Goal: Find specific page/section: Find specific page/section

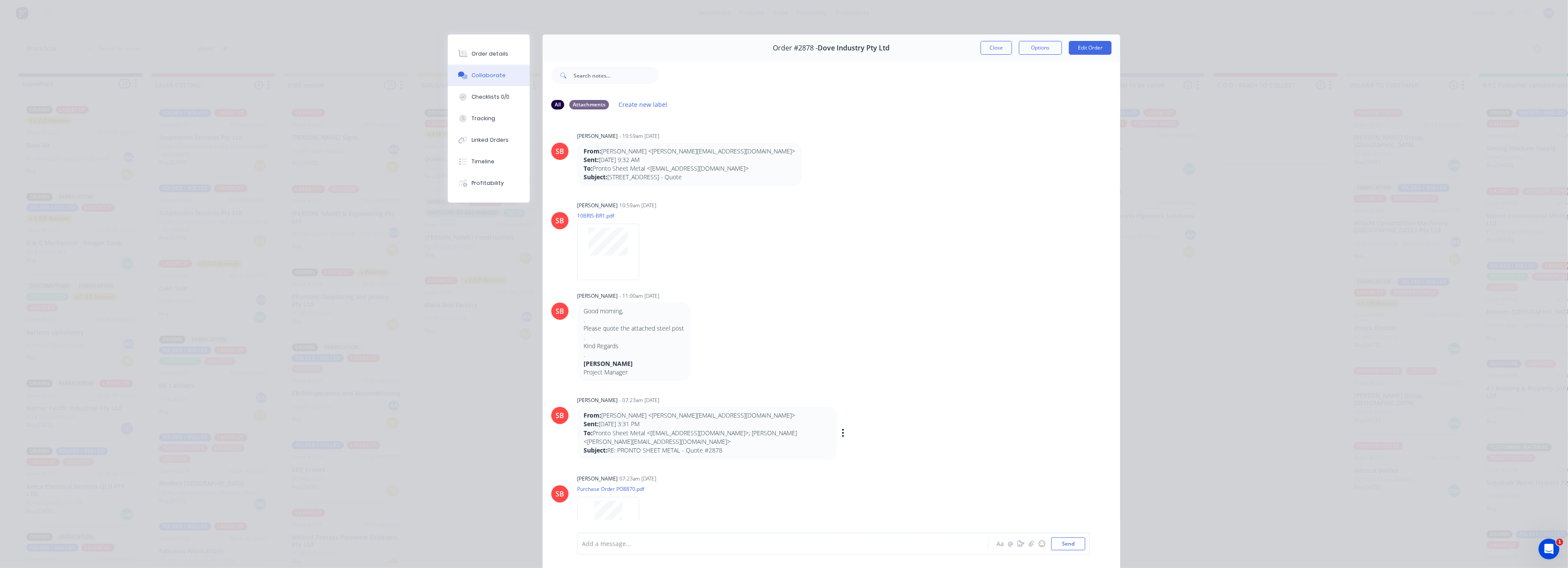
scroll to position [95, 0]
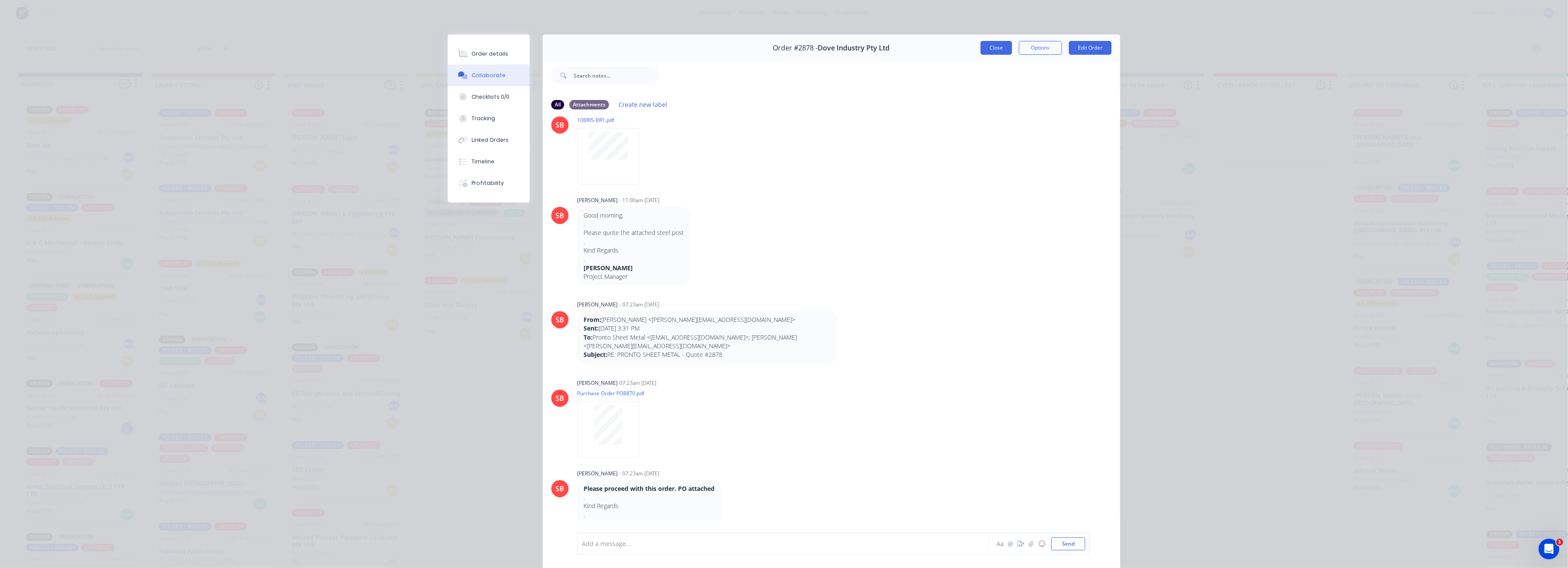
click at [994, 43] on button "Close" at bounding box center [996, 48] width 31 height 14
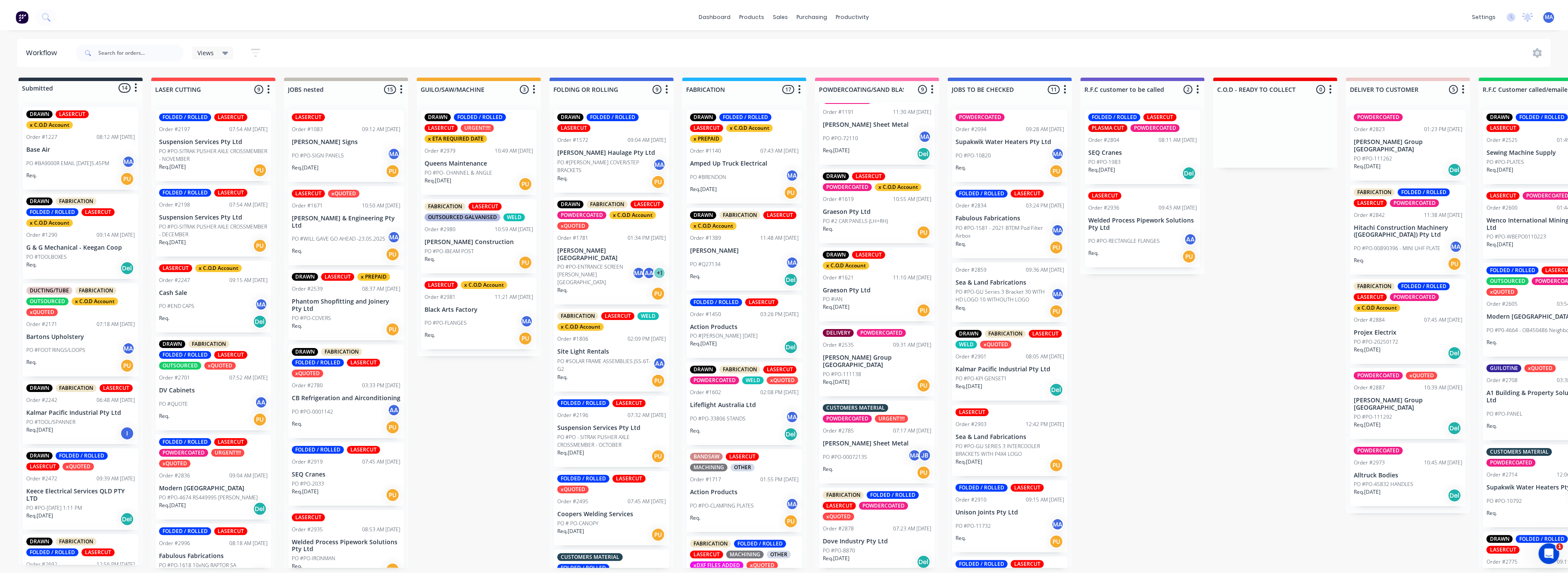
scroll to position [0, 0]
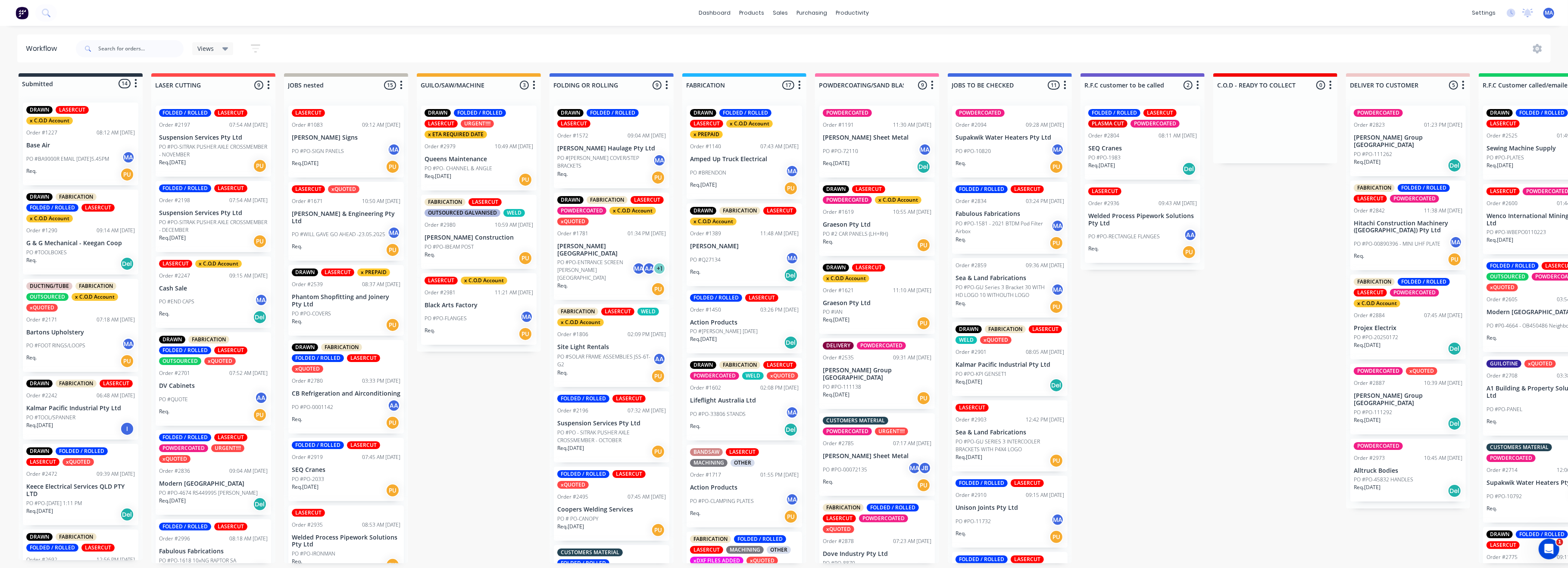
click at [847, 137] on p "[PERSON_NAME] Sheet Metal" at bounding box center [876, 138] width 108 height 7
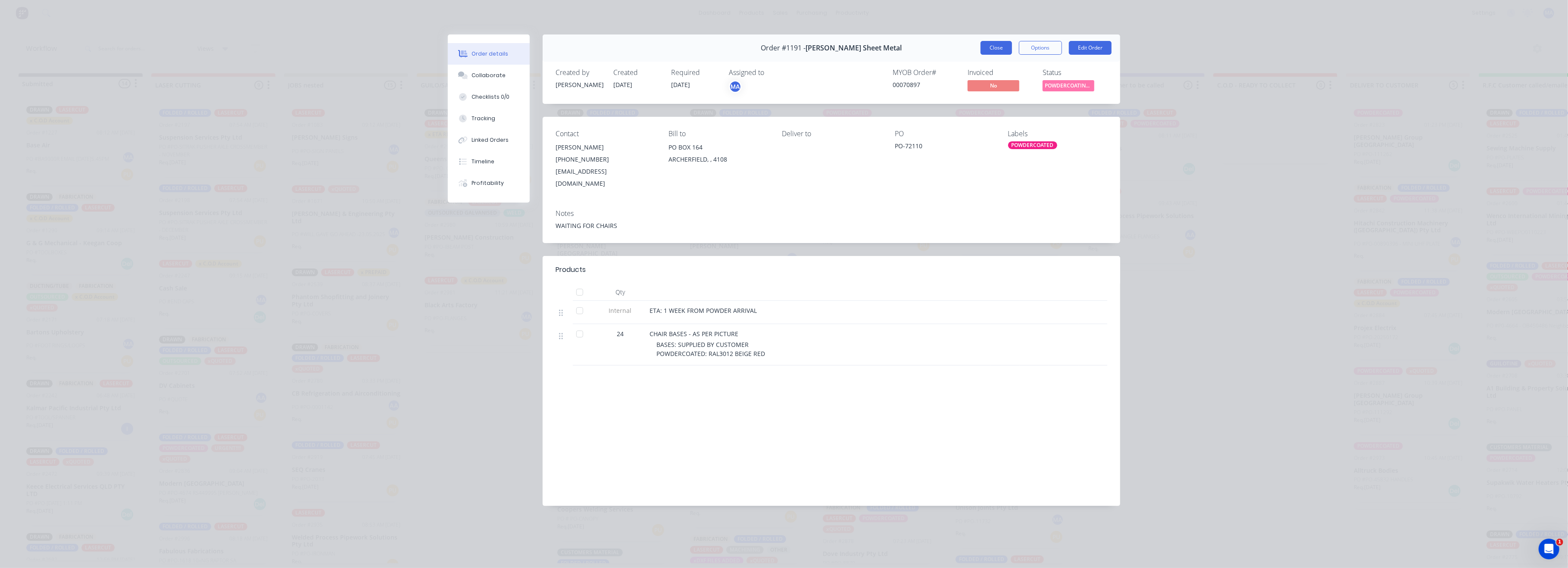
drag, startPoint x: 990, startPoint y: 49, endPoint x: 988, endPoint y: 53, distance: 4.5
click at [990, 49] on button "Close" at bounding box center [996, 48] width 31 height 14
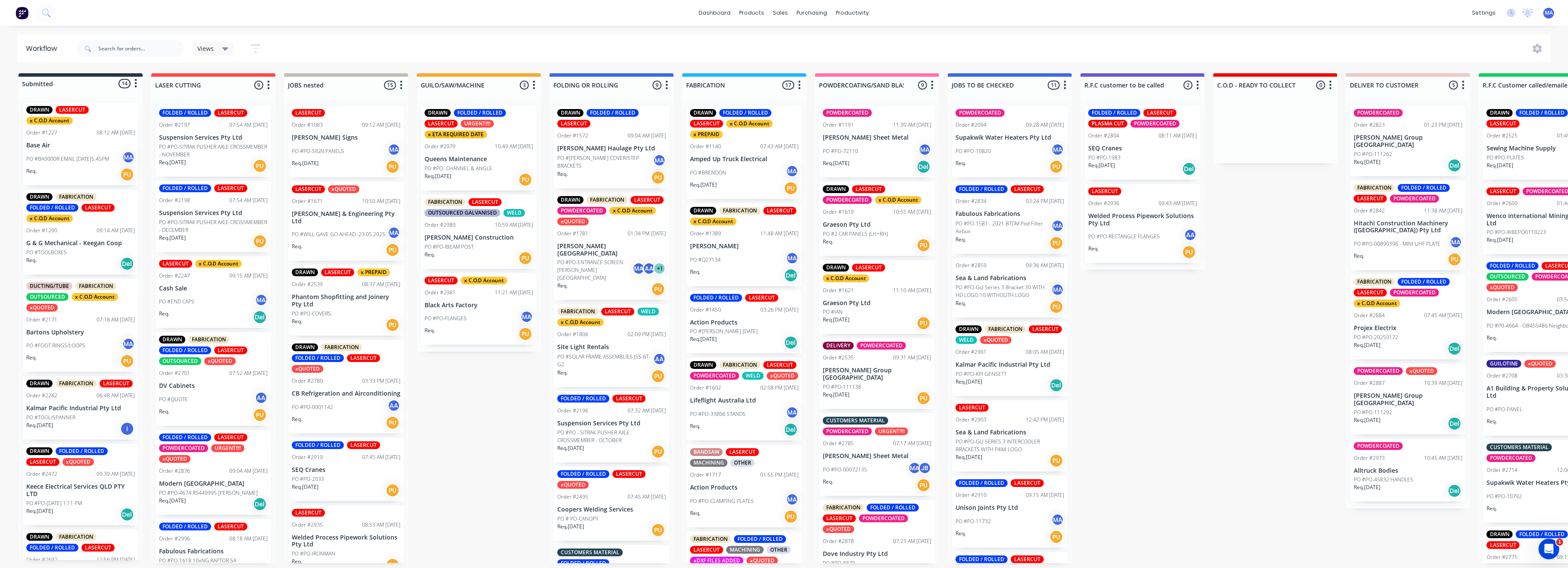
click at [871, 467] on div "PO #PO-00072135 MA JB" at bounding box center [876, 469] width 108 height 17
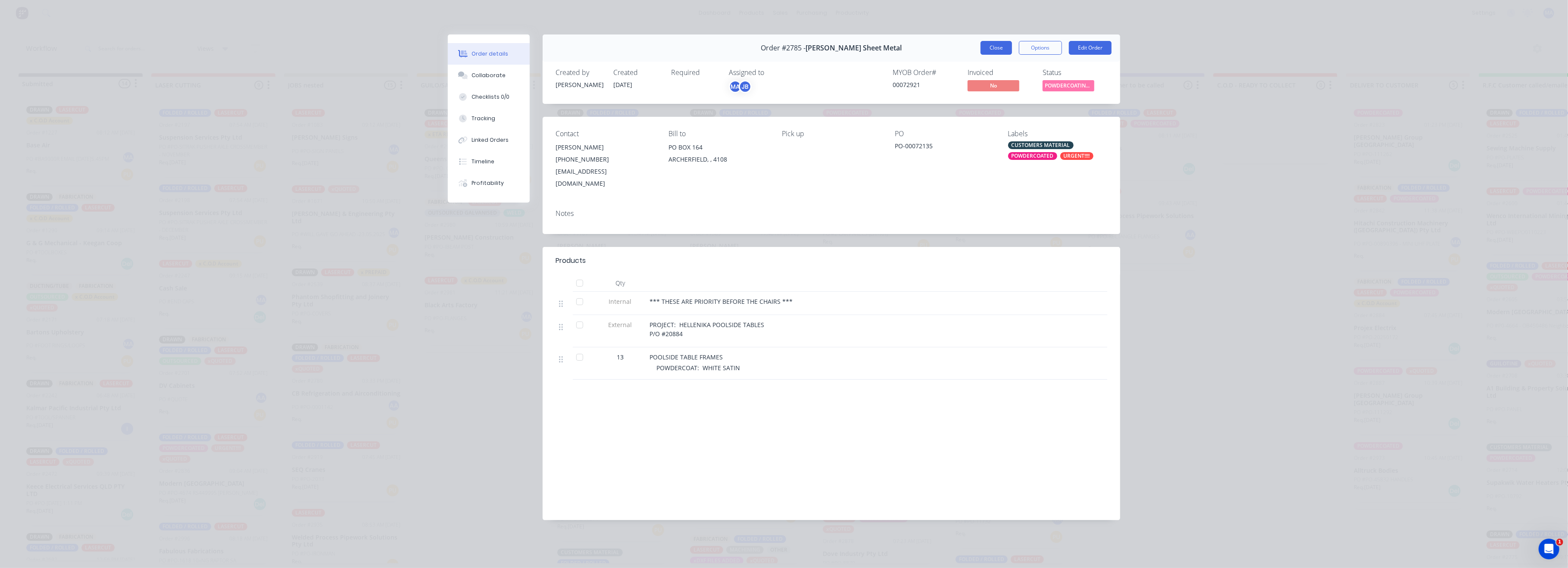
click at [998, 45] on button "Close" at bounding box center [996, 48] width 31 height 14
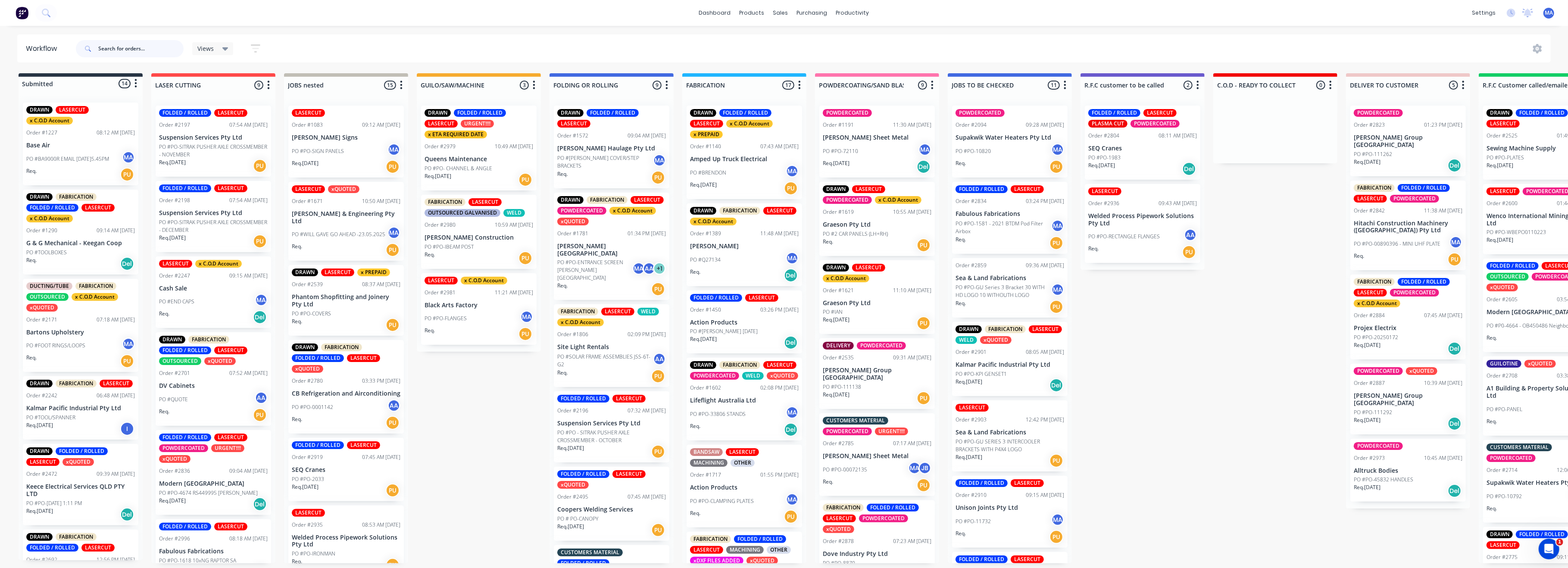
click at [111, 49] on input "text" at bounding box center [141, 48] width 85 height 17
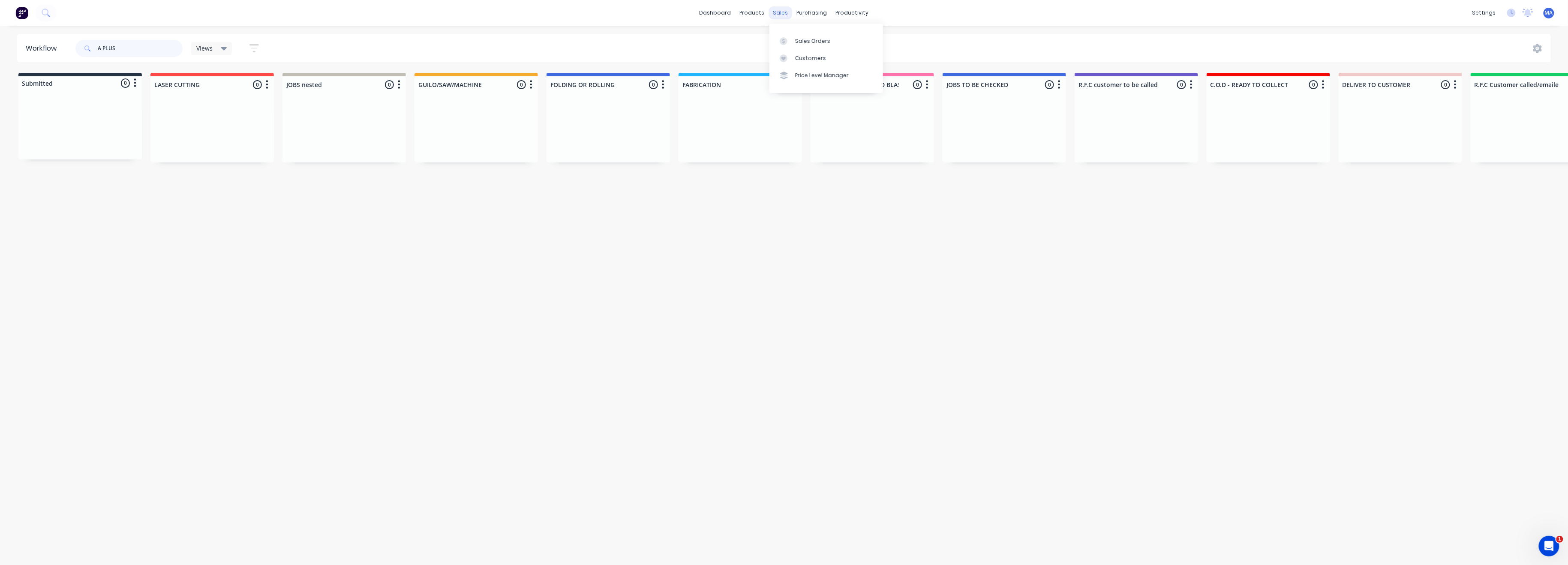
type input "A PLUS"
click at [780, 12] on div "sales" at bounding box center [780, 13] width 24 height 13
click at [810, 37] on link "Sales Orders" at bounding box center [826, 41] width 114 height 17
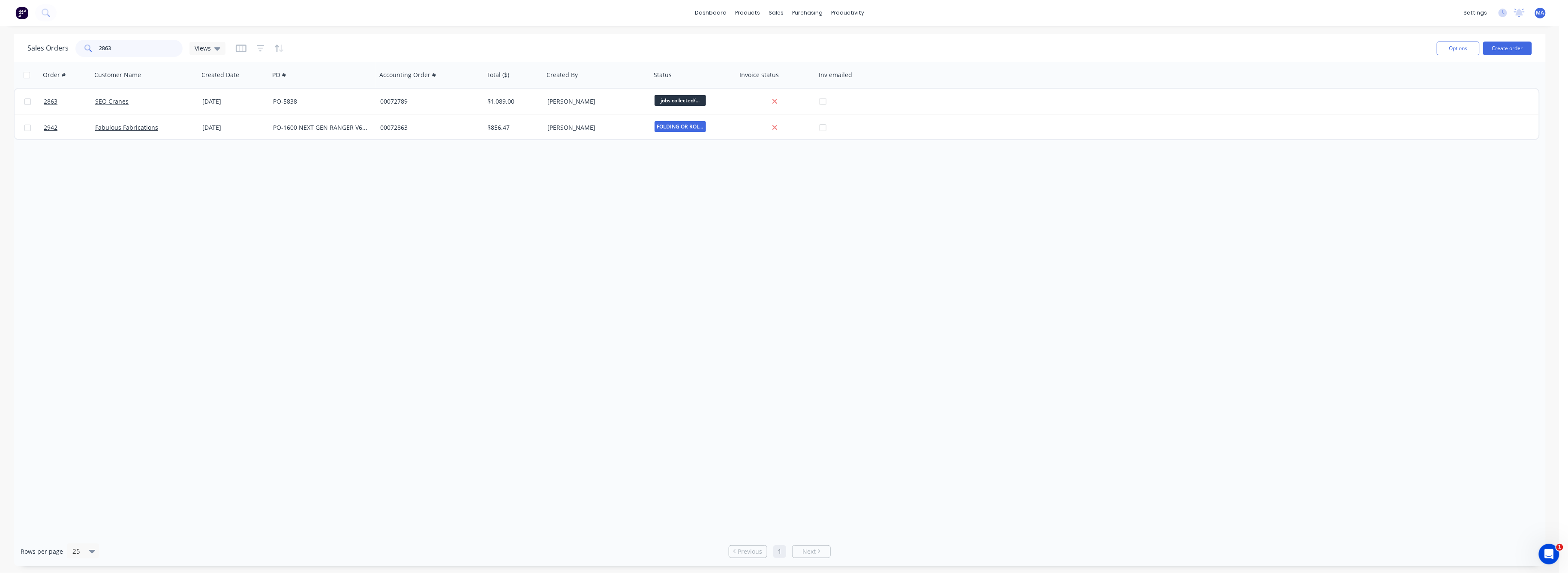
drag, startPoint x: 114, startPoint y: 46, endPoint x: 88, endPoint y: 53, distance: 26.9
click at [89, 50] on div "2863" at bounding box center [129, 48] width 107 height 17
drag, startPoint x: 120, startPoint y: 50, endPoint x: 78, endPoint y: 52, distance: 42.0
click at [79, 51] on div "A PLUS" at bounding box center [129, 48] width 107 height 17
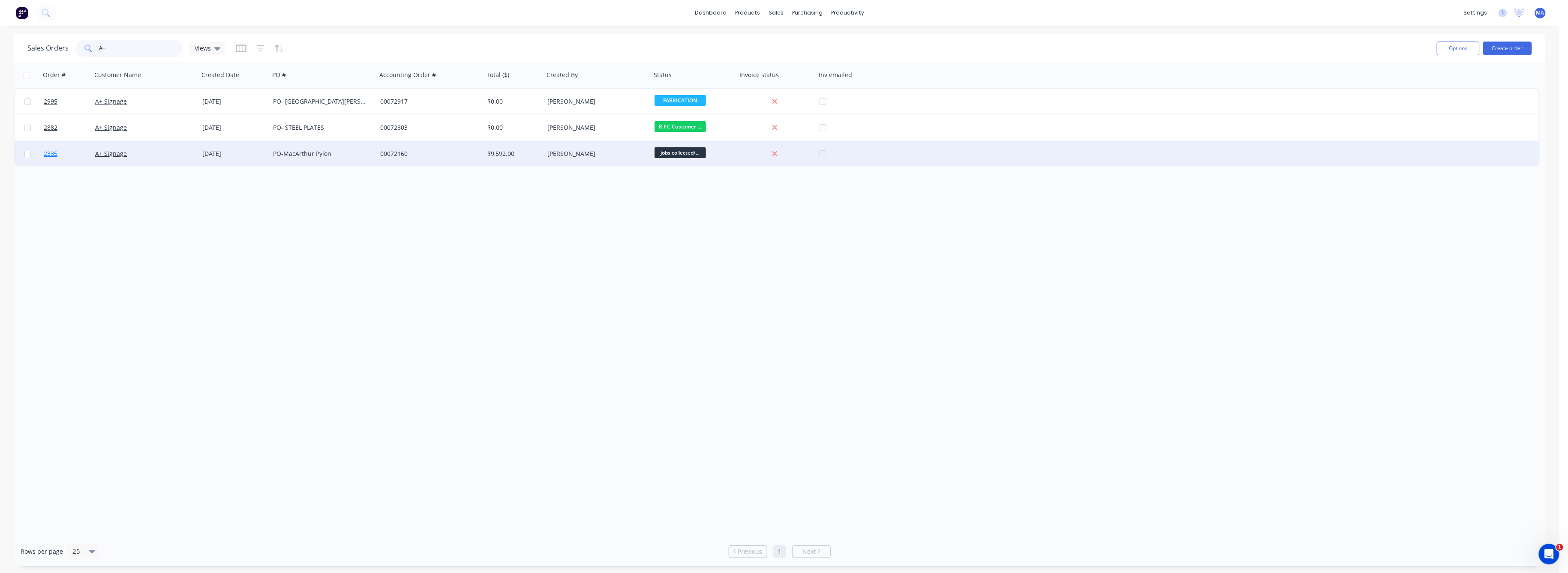
type input "A+"
click at [53, 155] on span "2335" at bounding box center [51, 154] width 14 height 9
